Goal: Book appointment/travel/reservation

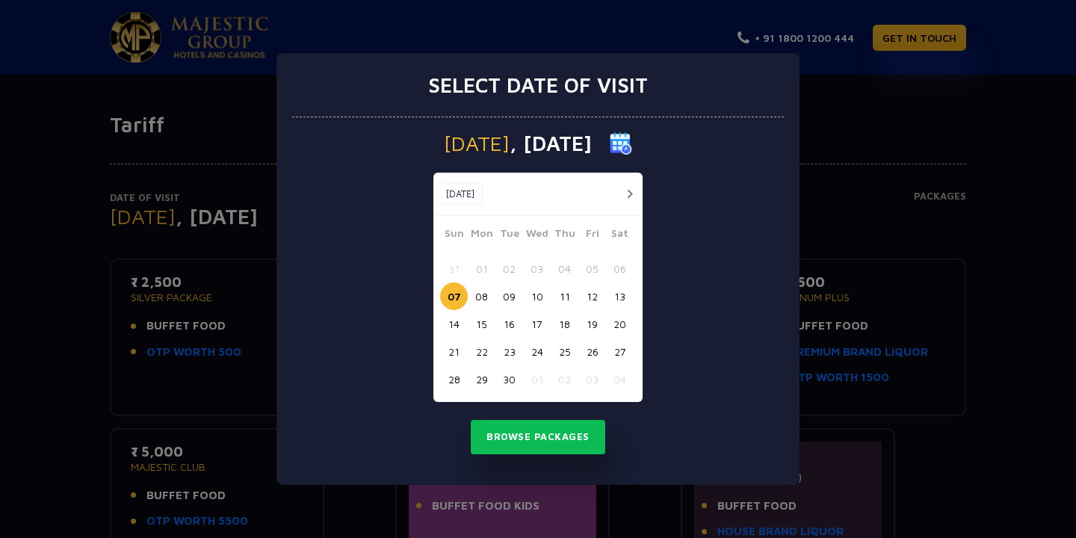
click at [507, 298] on button "09" at bounding box center [509, 296] width 28 height 28
click at [539, 294] on button "10" at bounding box center [537, 296] width 28 height 28
click at [547, 443] on button "Browse Packages" at bounding box center [538, 437] width 134 height 34
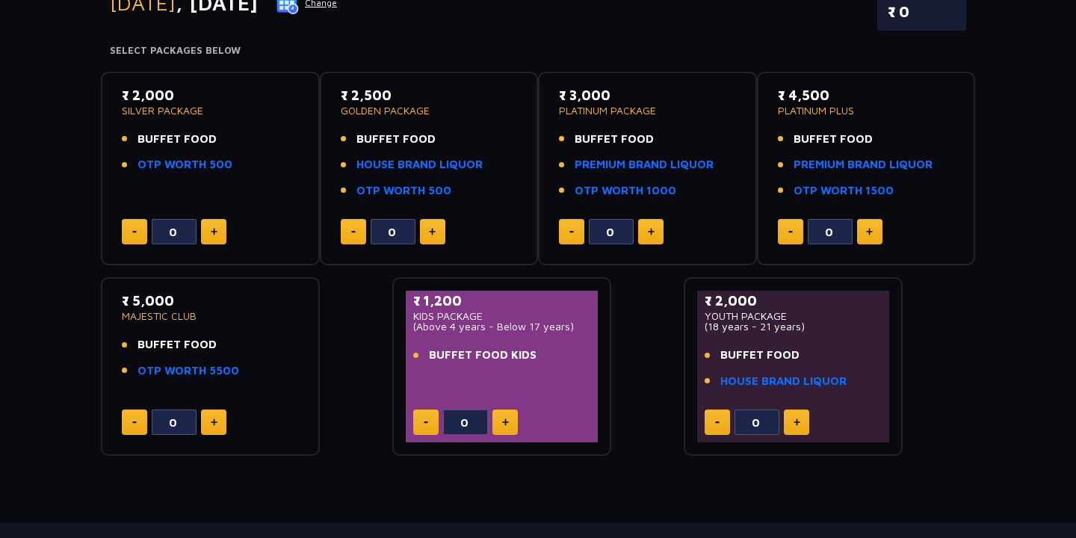
scroll to position [221, 0]
